Goal: Task Accomplishment & Management: Use online tool/utility

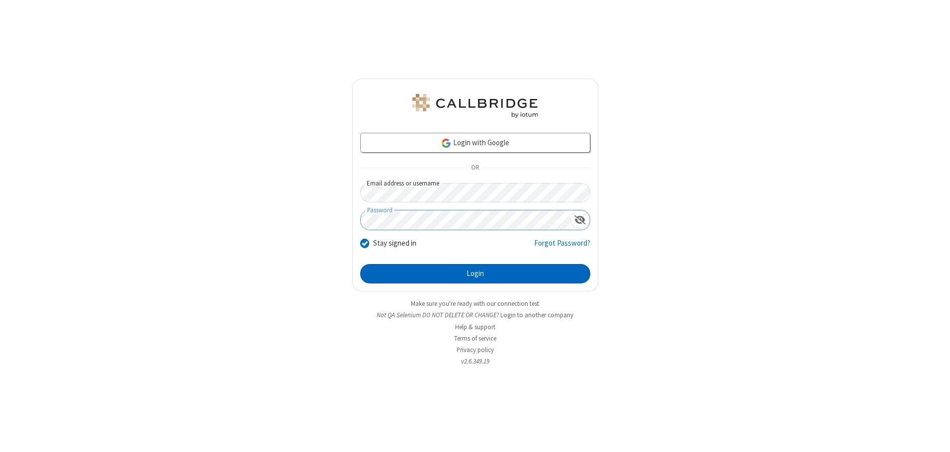
click at [475, 273] on button "Login" at bounding box center [475, 274] width 230 height 20
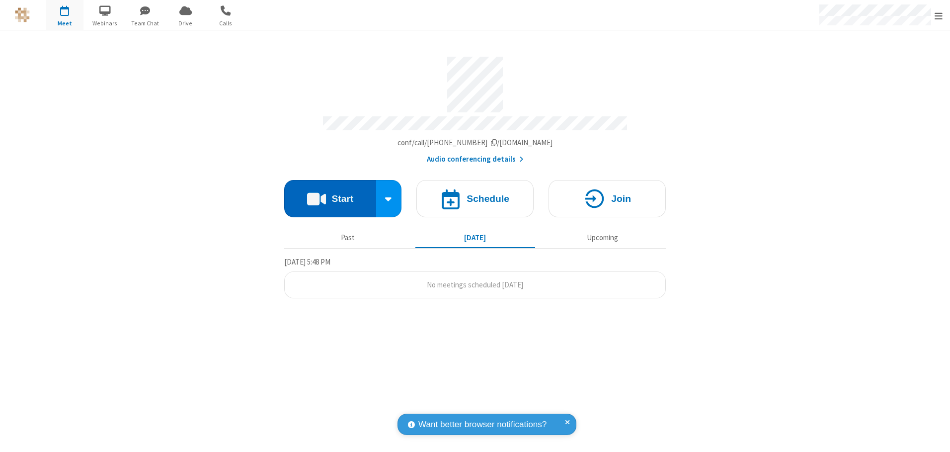
click at [330, 195] on button "Start" at bounding box center [330, 198] width 92 height 37
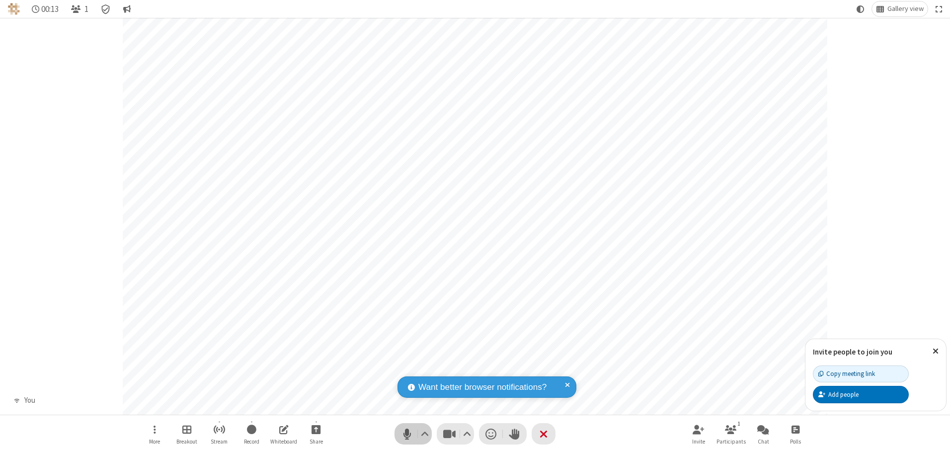
click at [407, 433] on span "Mute (Alt+A)" at bounding box center [406, 433] width 15 height 14
click at [407, 433] on span "Unmute (Alt+A)" at bounding box center [406, 433] width 15 height 14
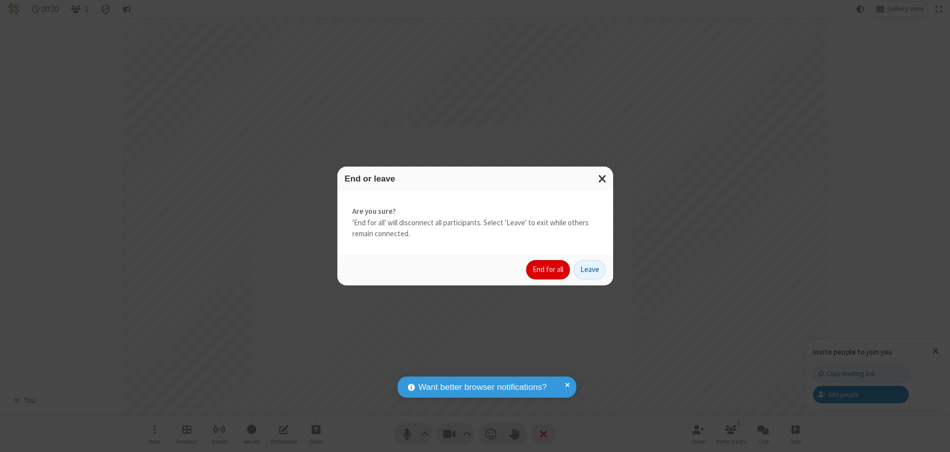
click at [548, 269] on button "End for all" at bounding box center [548, 270] width 44 height 20
